Goal: Information Seeking & Learning: Learn about a topic

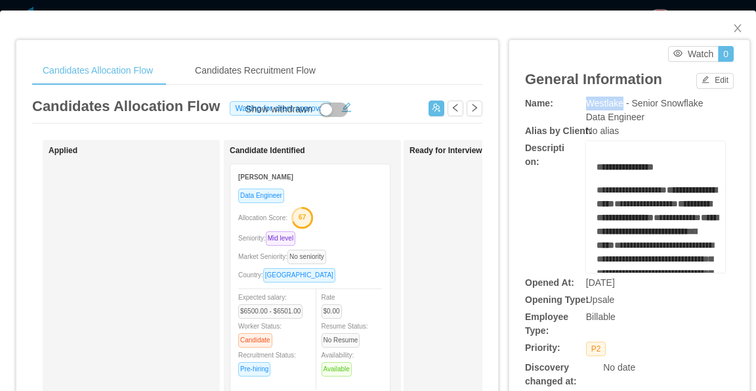
drag, startPoint x: 580, startPoint y: 103, endPoint x: 616, endPoint y: 106, distance: 35.6
click at [616, 106] on span "Westlake - Senior Snowflake Data Engineer" at bounding box center [645, 110] width 118 height 24
copy span "Westlake"
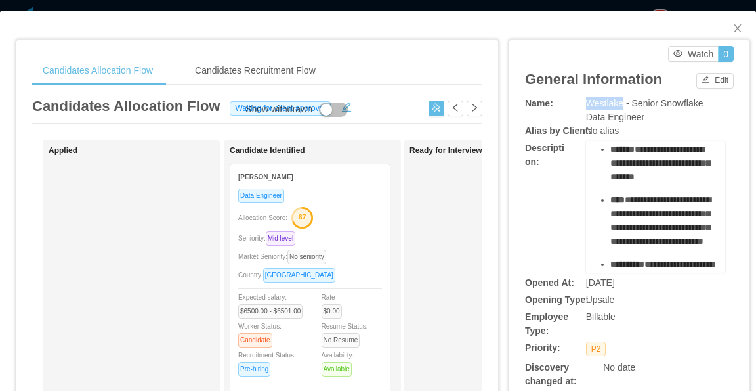
scroll to position [66, 0]
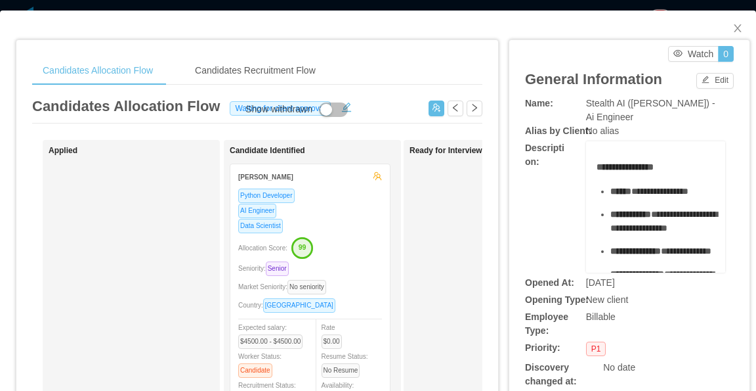
click at [648, 115] on div "Stealth AI (Erkang Zheng) - Ai Engineer" at bounding box center [655, 111] width 139 height 28
